Goal: Check status: Check status

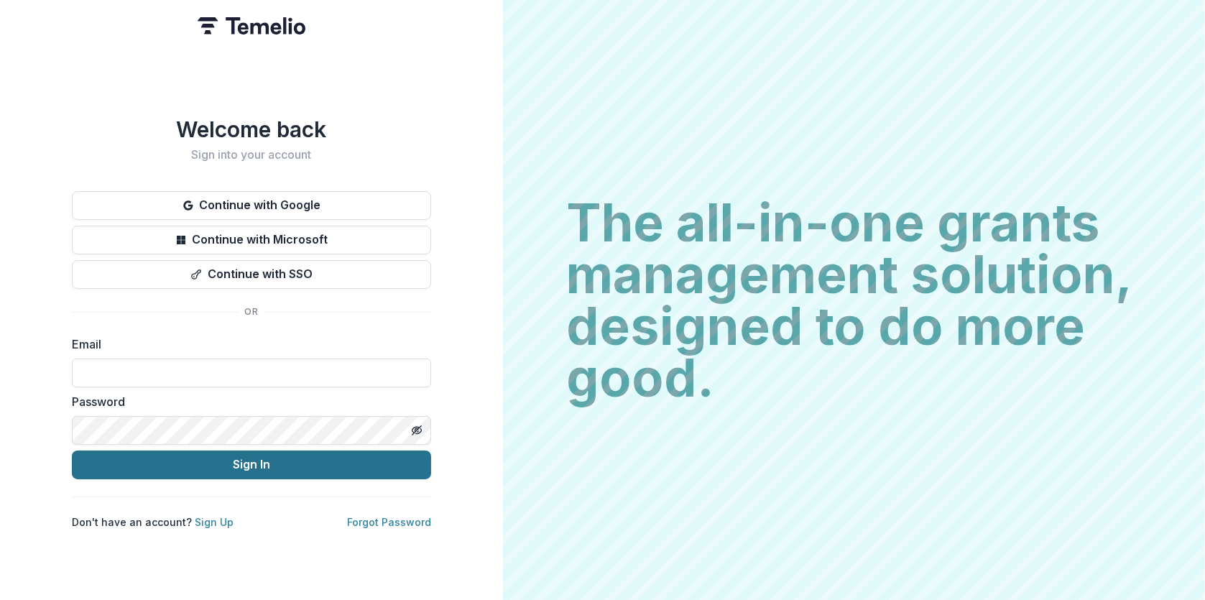
type input "**********"
click at [249, 456] on button "Sign In" at bounding box center [251, 465] width 359 height 29
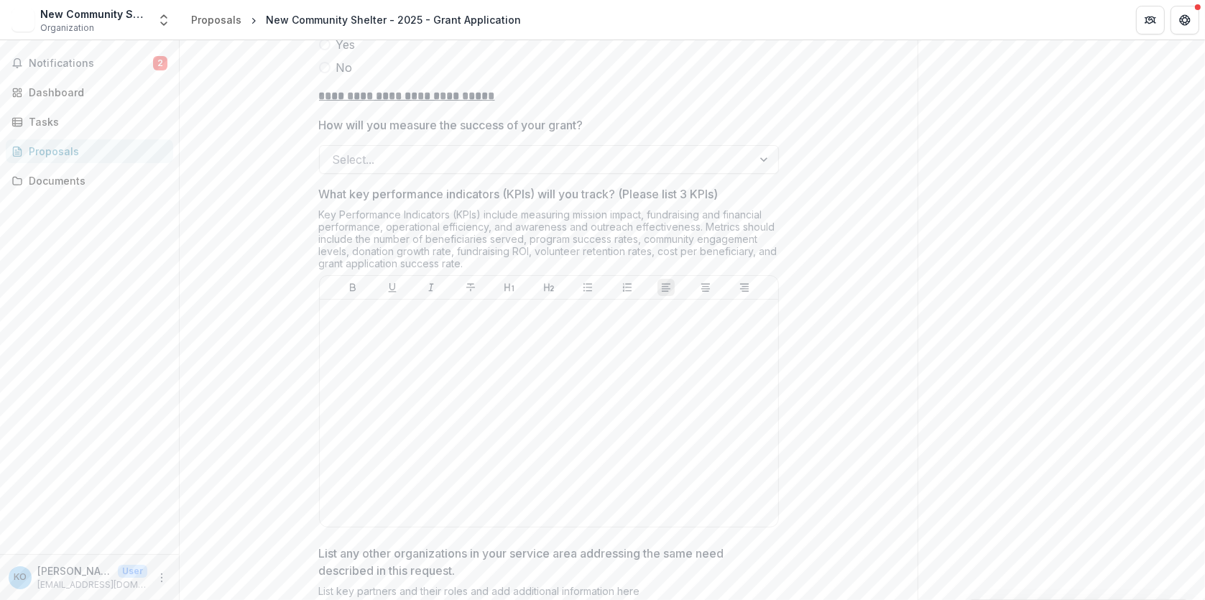
scroll to position [3160, 0]
drag, startPoint x: 47, startPoint y: 61, endPoint x: 74, endPoint y: 65, distance: 27.5
click at [47, 61] on span "Notifications" at bounding box center [91, 63] width 124 height 12
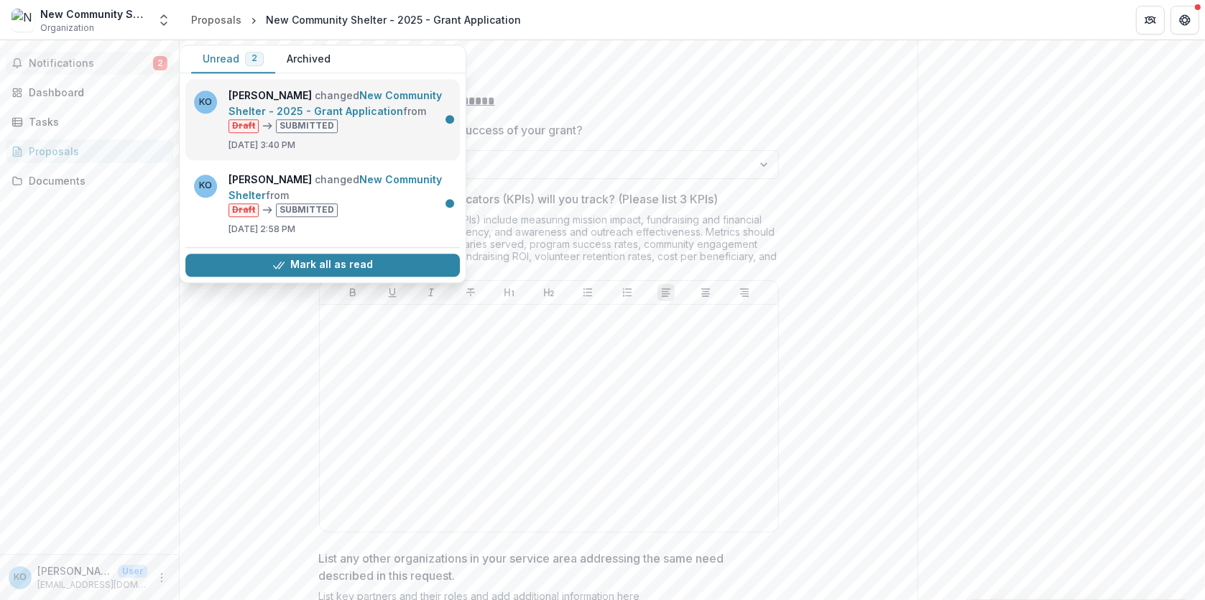
click at [361, 96] on link "New Community Shelter - 2025 - Grant Application" at bounding box center [335, 103] width 213 height 28
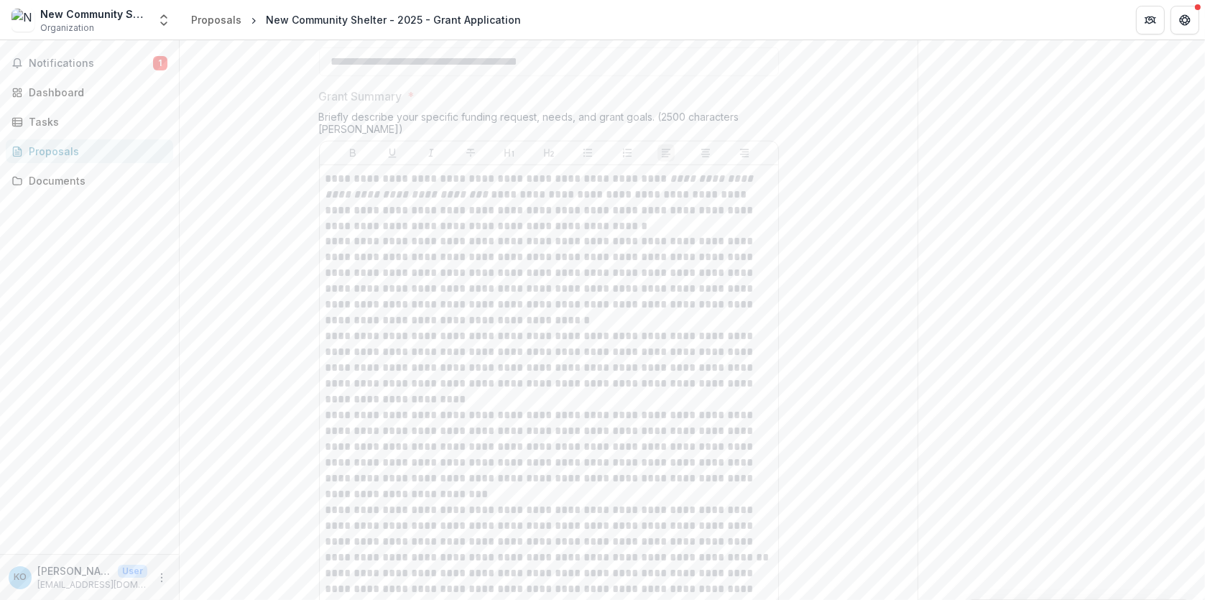
scroll to position [1940, 0]
